Goal: Check status: Check status

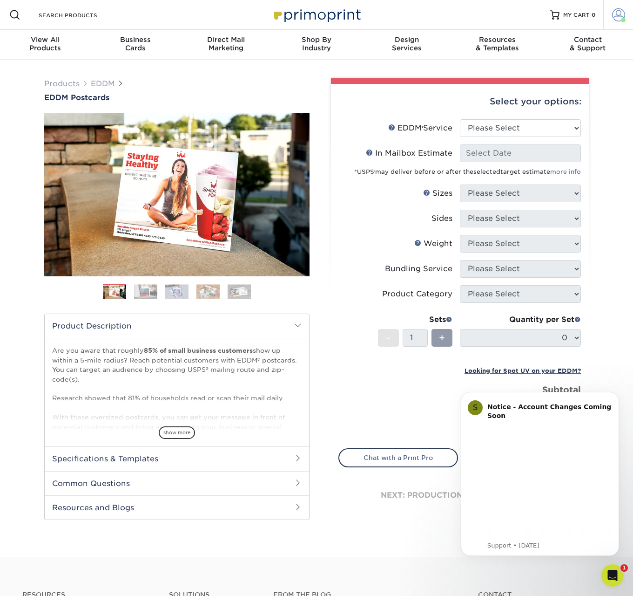
click at [615, 16] on span at bounding box center [618, 14] width 13 height 13
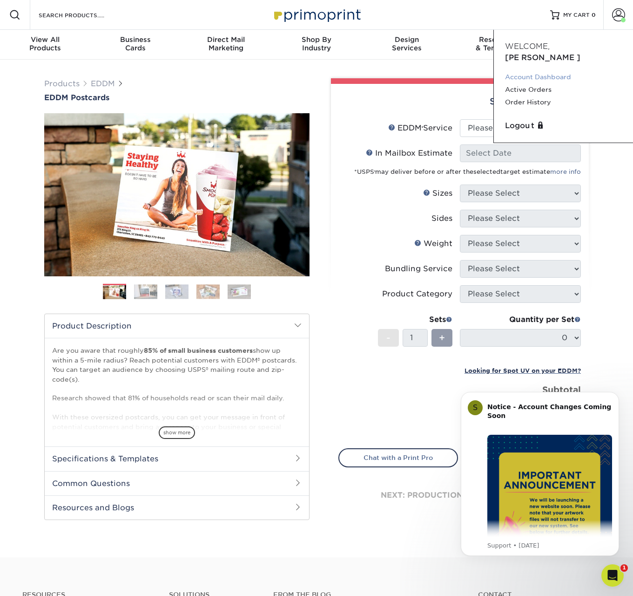
click at [553, 71] on link "Account Dashboard" at bounding box center [563, 77] width 117 height 13
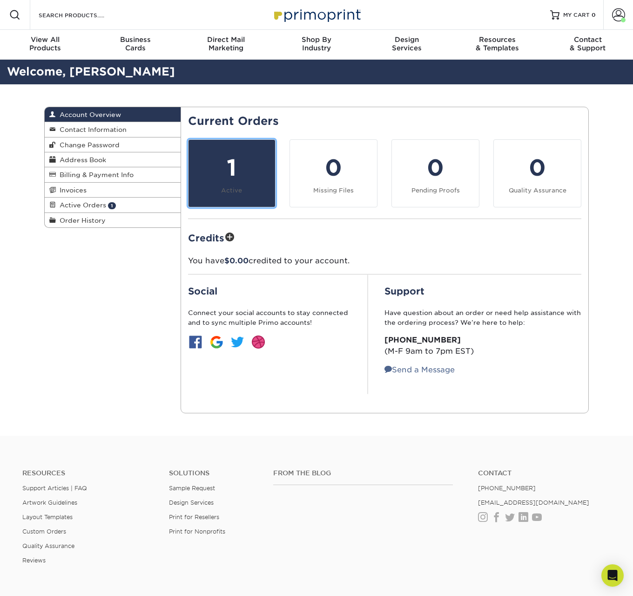
click at [262, 163] on div "1" at bounding box center [232, 168] width 76 height 34
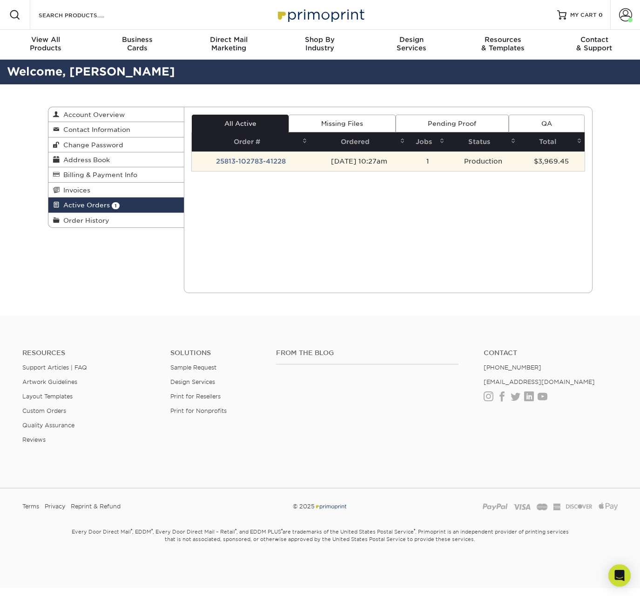
click at [267, 160] on td "25813-102783-41228" at bounding box center [251, 161] width 118 height 20
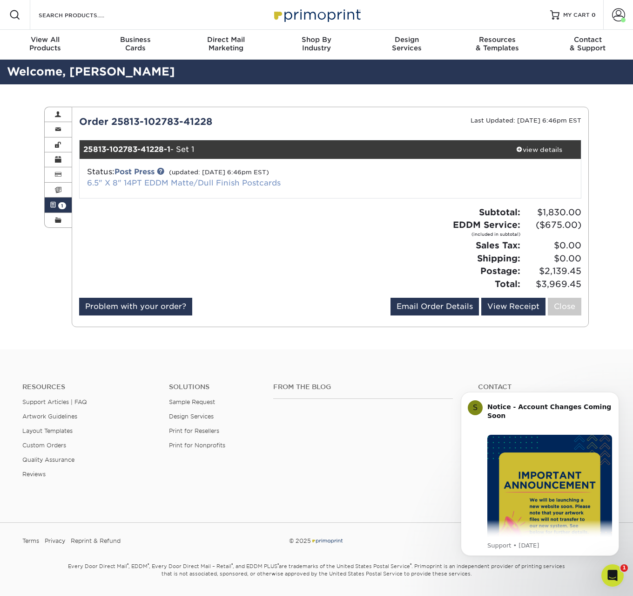
click at [208, 184] on link "6.5" X 8" 14PT EDDM Matte/Dull Finish Postcards" at bounding box center [184, 182] width 194 height 9
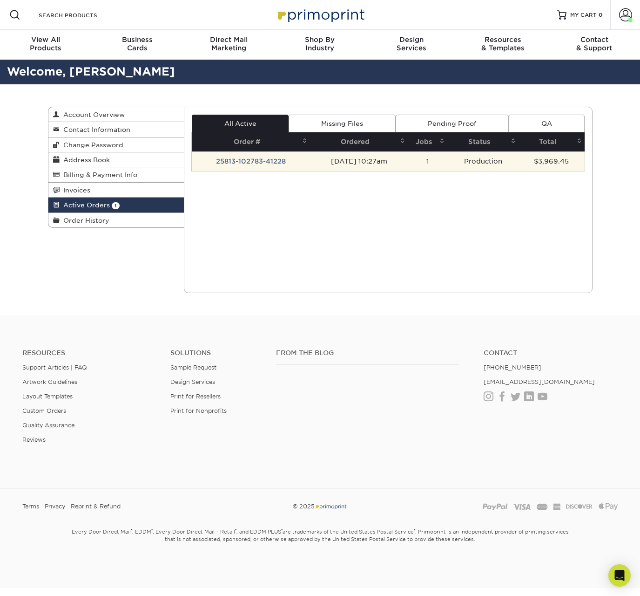
click at [251, 161] on td "25813-102783-41228" at bounding box center [251, 161] width 118 height 20
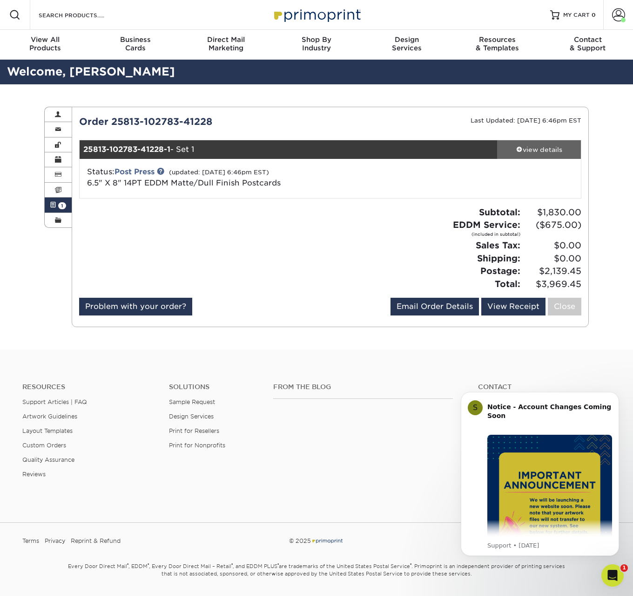
click at [551, 152] on div "view details" at bounding box center [539, 149] width 84 height 9
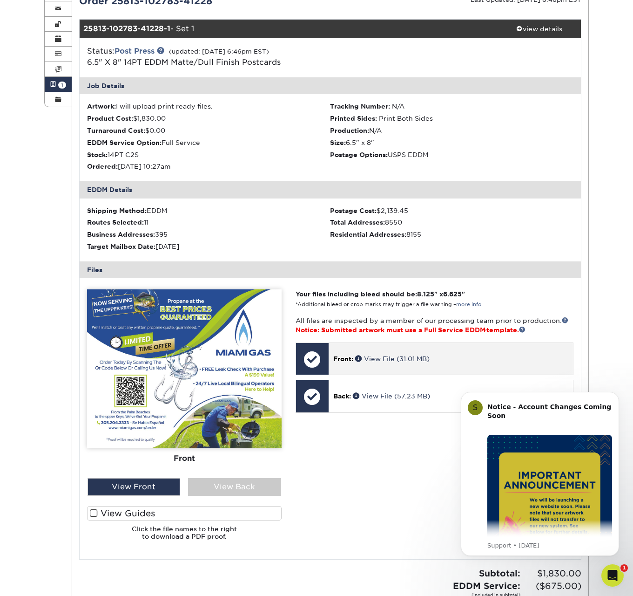
scroll to position [115, 0]
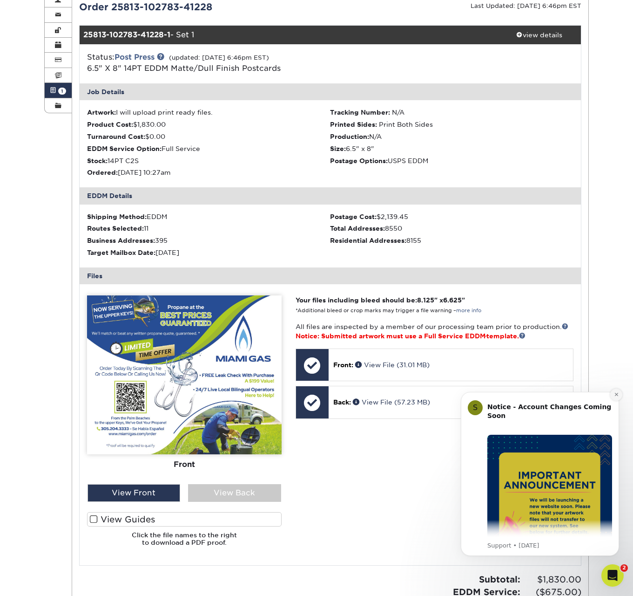
click at [617, 397] on button "Dismiss notification" at bounding box center [617, 394] width 12 height 12
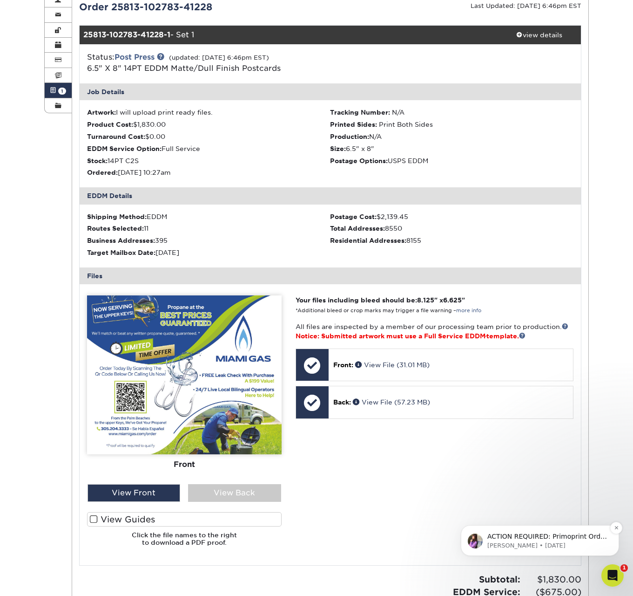
click at [531, 541] on p "Erica • 4d ago" at bounding box center [548, 545] width 120 height 8
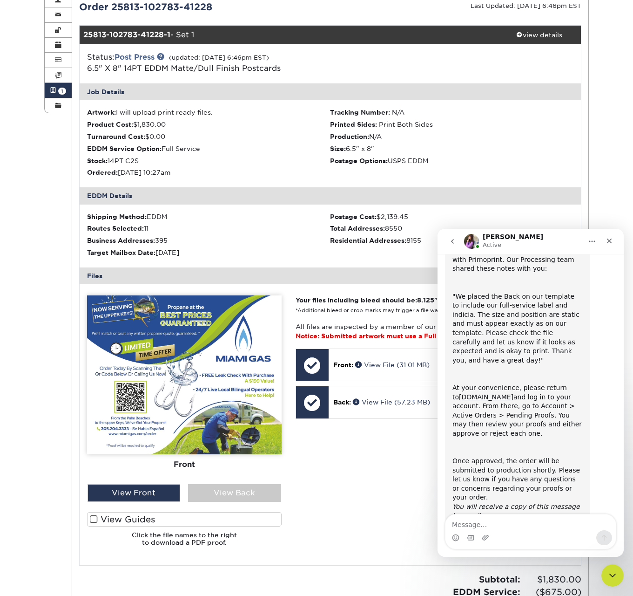
scroll to position [78, 0]
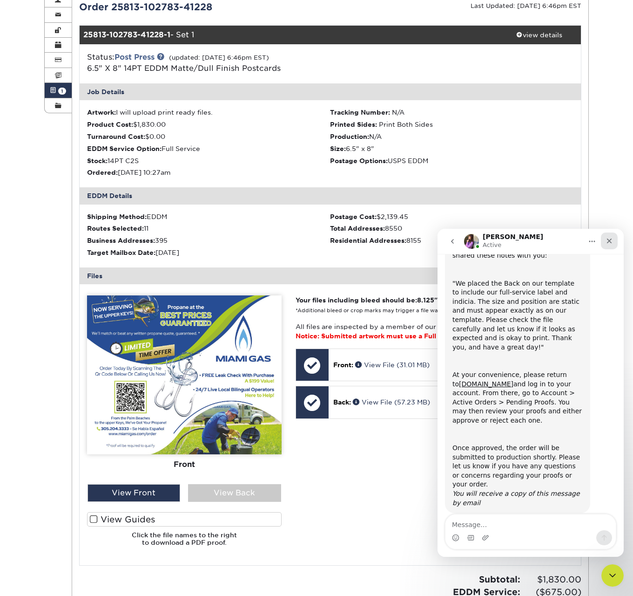
click at [611, 243] on icon "Close" at bounding box center [609, 240] width 7 height 7
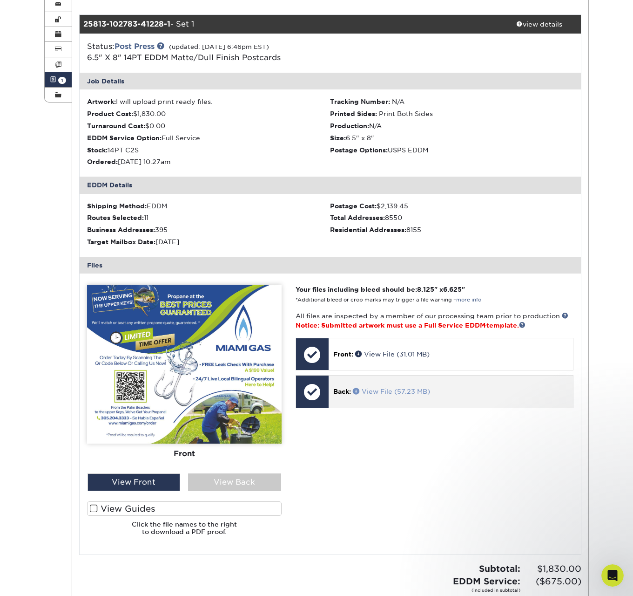
scroll to position [119, 0]
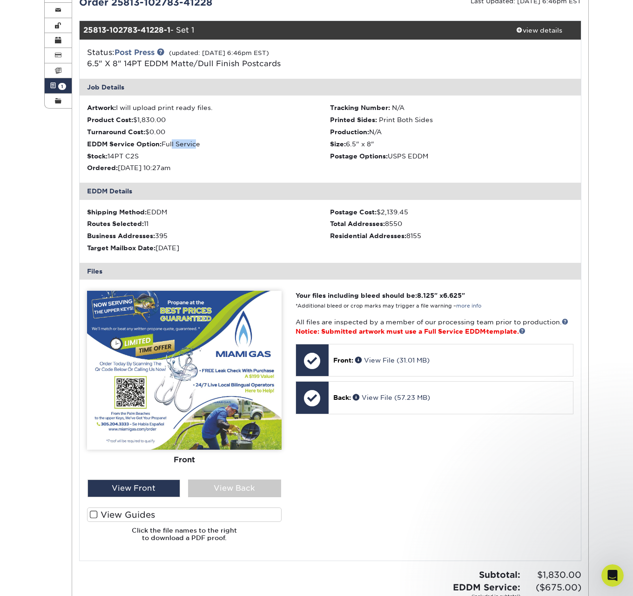
drag, startPoint x: 172, startPoint y: 146, endPoint x: 195, endPoint y: 147, distance: 23.3
click at [195, 147] on li "EDDM Service Option: Full Service" at bounding box center [209, 143] width 244 height 9
drag, startPoint x: 324, startPoint y: 332, endPoint x: 492, endPoint y: 330, distance: 167.7
click at [492, 330] on span "Notice: Submitted artwork must use a Full Service EDDM ® template." at bounding box center [411, 330] width 230 height 7
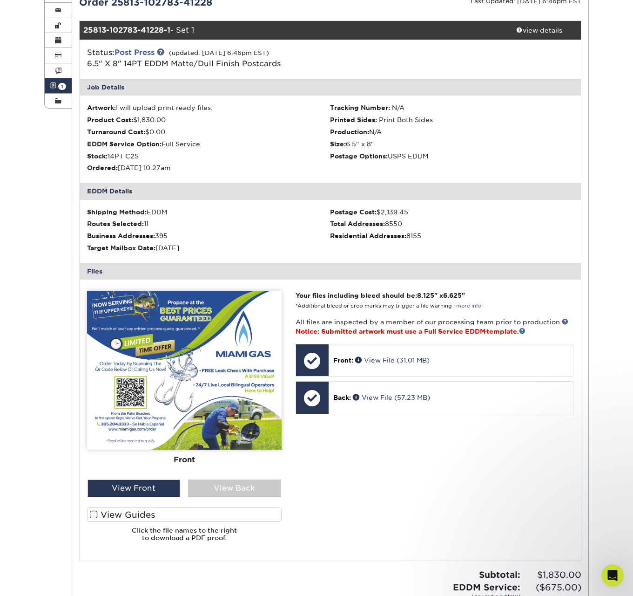
click at [248, 372] on img at bounding box center [184, 370] width 195 height 159
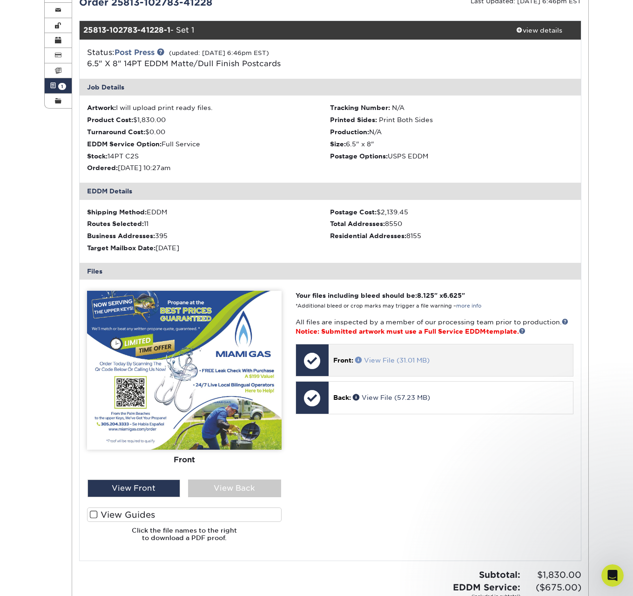
click at [420, 356] on link "View File (31.01 MB)" at bounding box center [392, 359] width 75 height 7
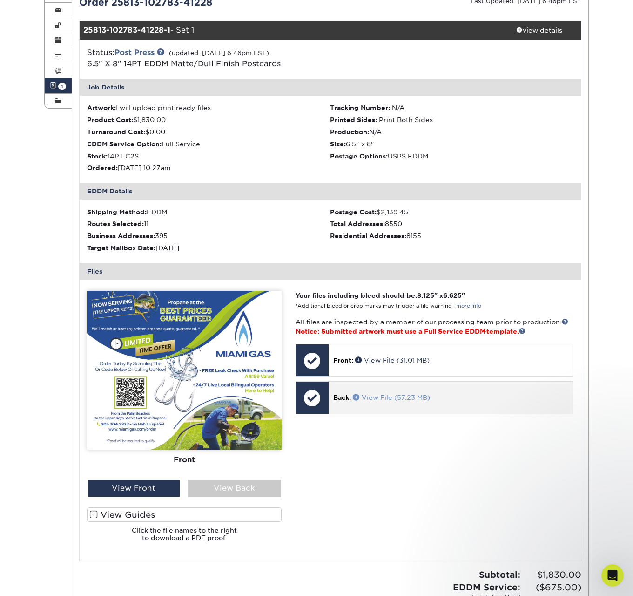
click at [394, 401] on link "View File (57.23 MB)" at bounding box center [391, 397] width 77 height 7
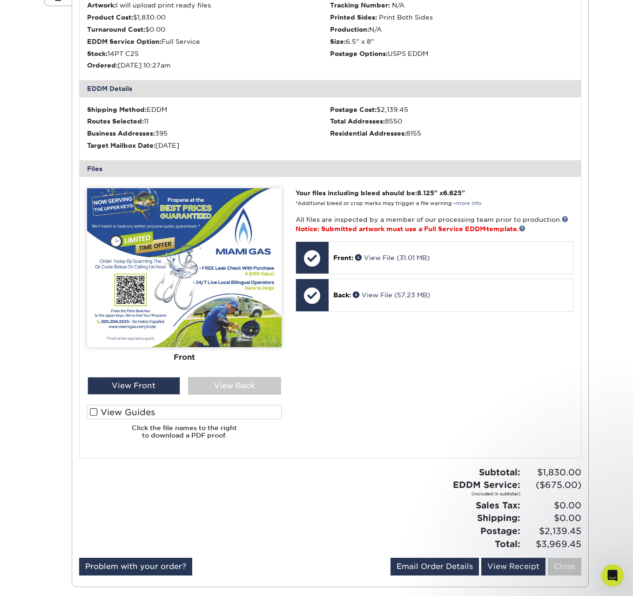
scroll to position [114, 0]
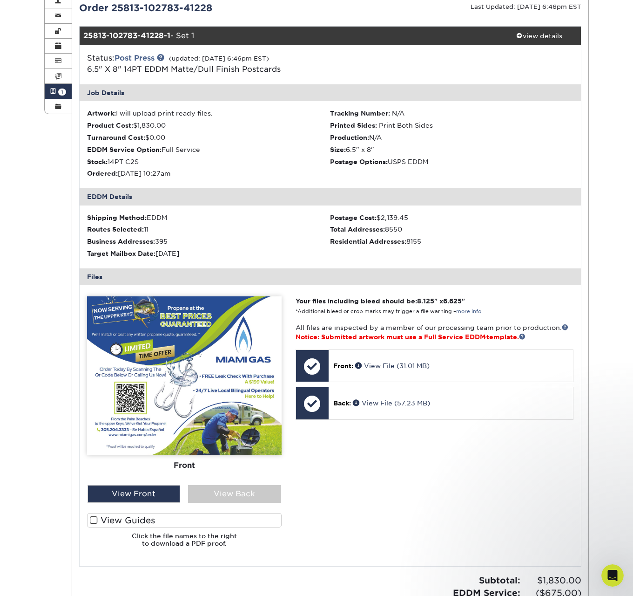
drag, startPoint x: 428, startPoint y: 241, endPoint x: 317, endPoint y: 242, distance: 111.8
click at [317, 242] on div "Shipping Method: EDDM Postage Cost: $2,139.45 Routes Selected: 11 Total Address…" at bounding box center [331, 236] width 502 height 63
drag, startPoint x: 195, startPoint y: 173, endPoint x: 90, endPoint y: 173, distance: 104.3
click at [90, 173] on li "Ordered: 08/13/2025 10:27am" at bounding box center [209, 173] width 244 height 9
drag, startPoint x: 201, startPoint y: 253, endPoint x: 101, endPoint y: 255, distance: 99.7
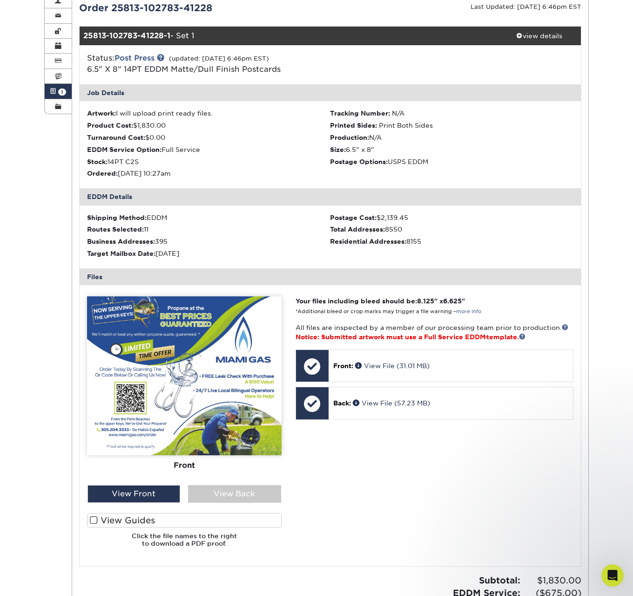
click at [101, 255] on div "Target Mailbox Date: 08/25/2025" at bounding box center [209, 253] width 244 height 9
click at [387, 459] on div "Your files including bleed should be: 8.125 " x 6.625 " *Additional bleed or cr…" at bounding box center [435, 425] width 292 height 258
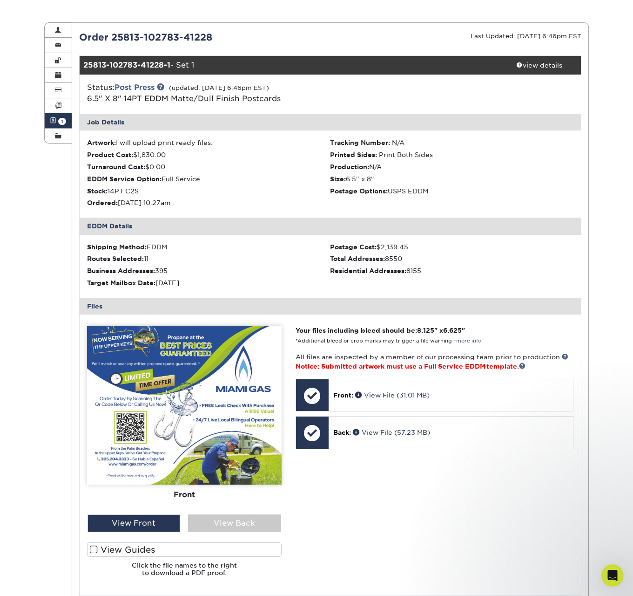
scroll to position [90, 0]
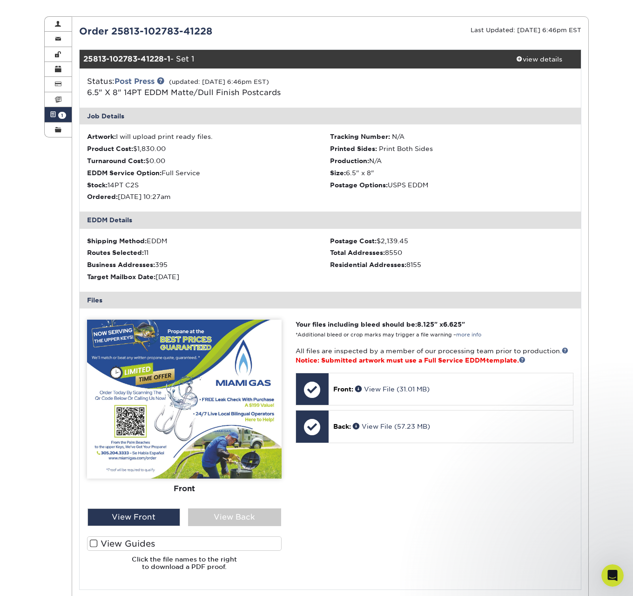
click at [30, 112] on div "Active Orders Account Overview Contact Information Change Password Address Book…" at bounding box center [316, 367] width 633 height 747
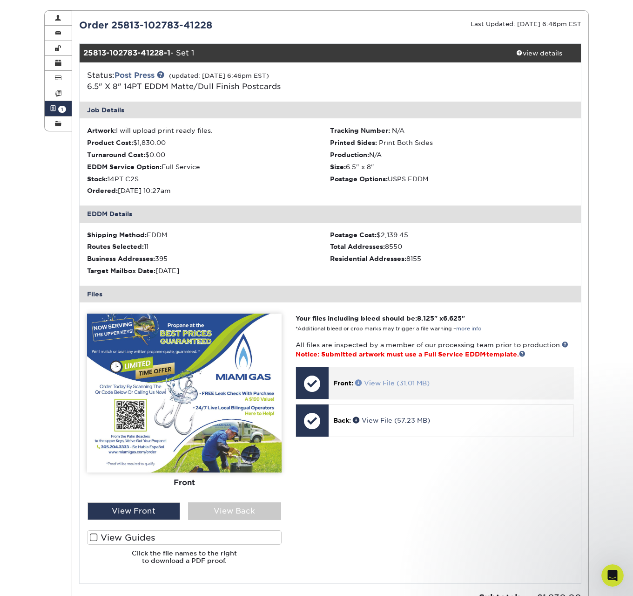
click at [397, 380] on link "View File (31.01 MB)" at bounding box center [392, 382] width 75 height 7
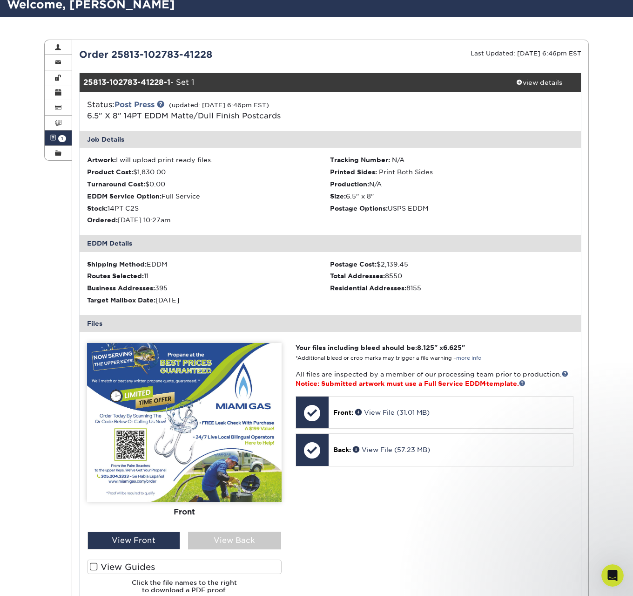
scroll to position [61, 0]
